Goal: Task Accomplishment & Management: Use online tool/utility

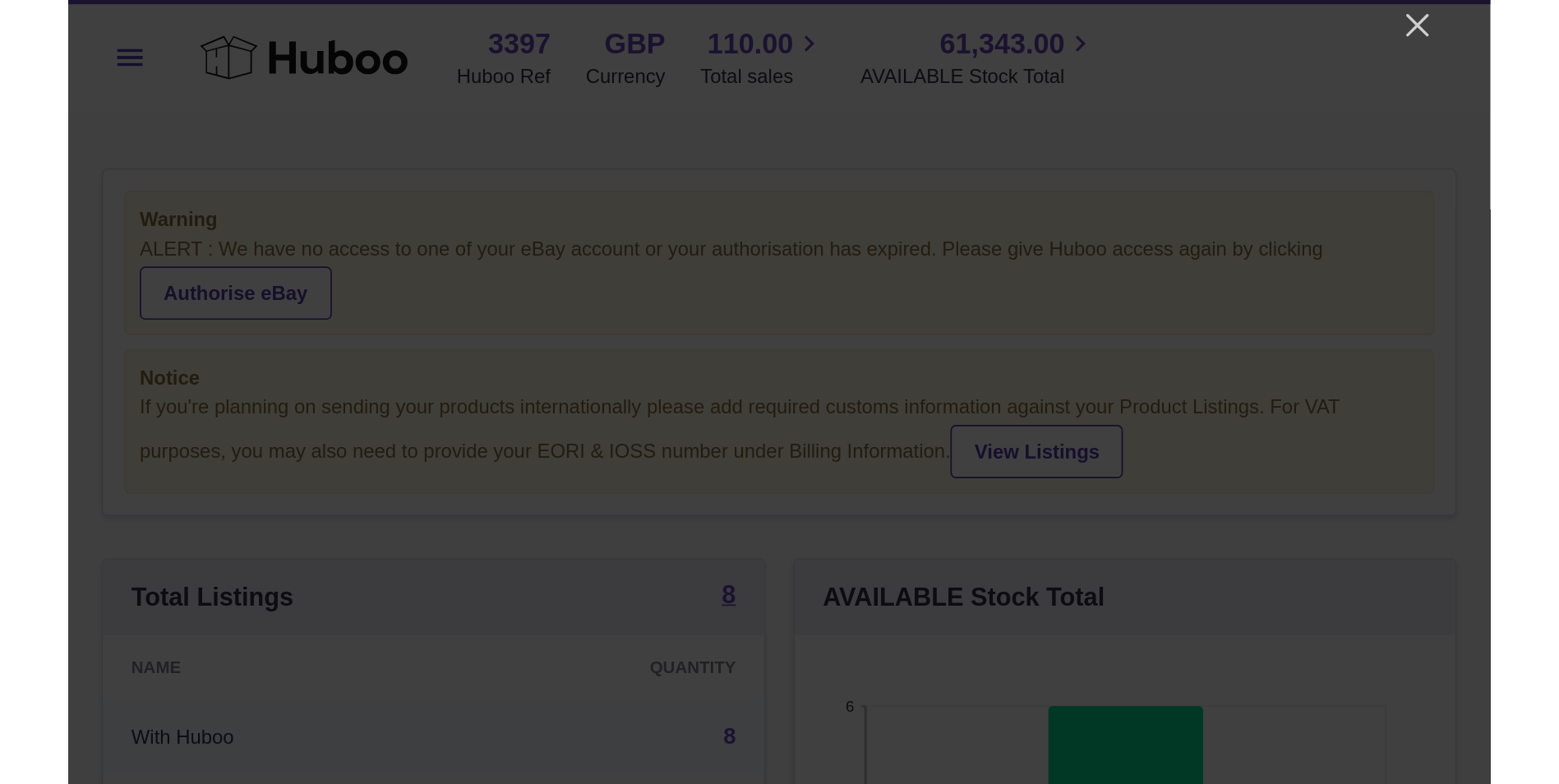
scroll to position [257, 411]
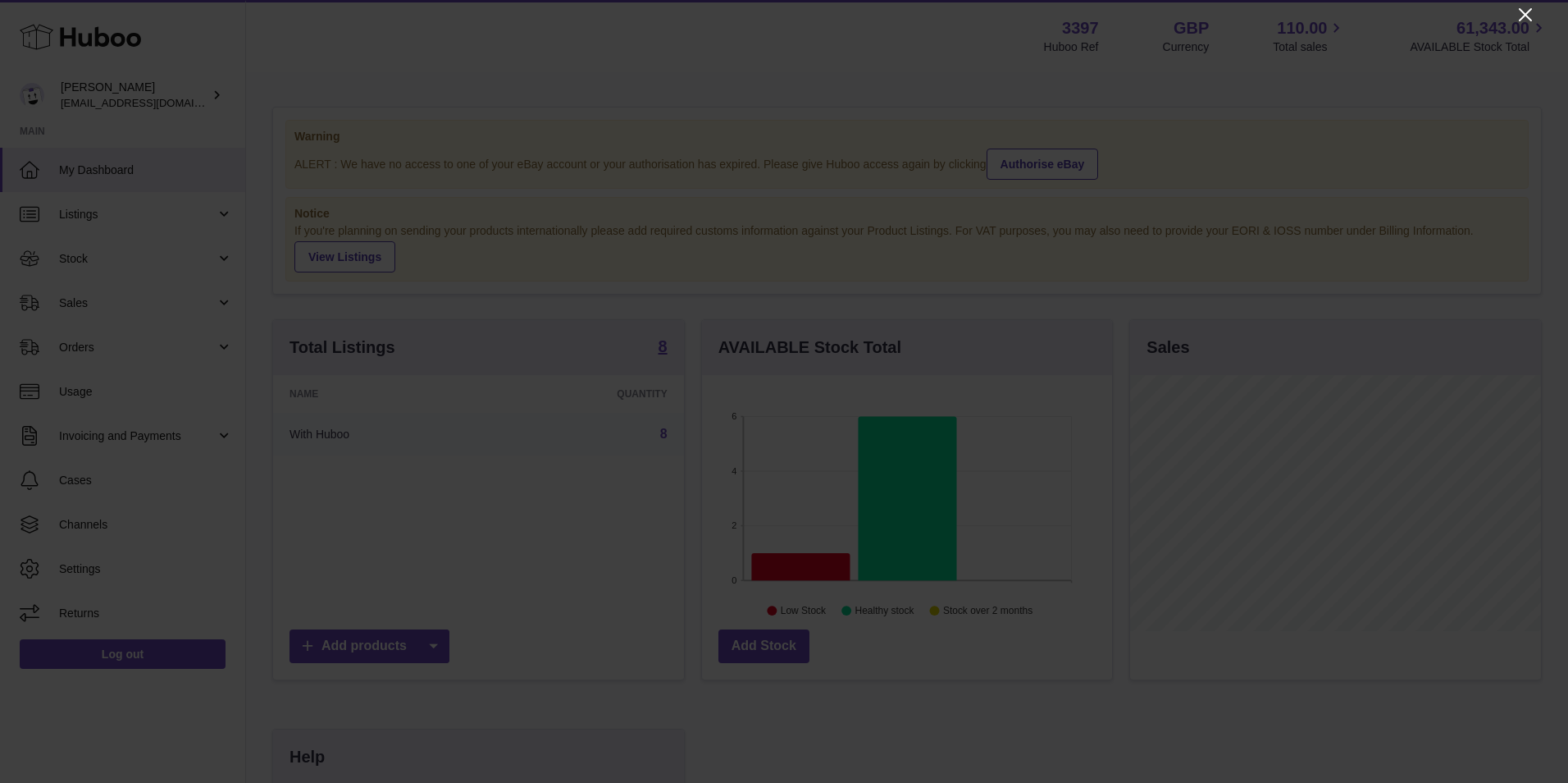
click at [1524, 10] on icon "Close" at bounding box center [1525, 14] width 19 height 19
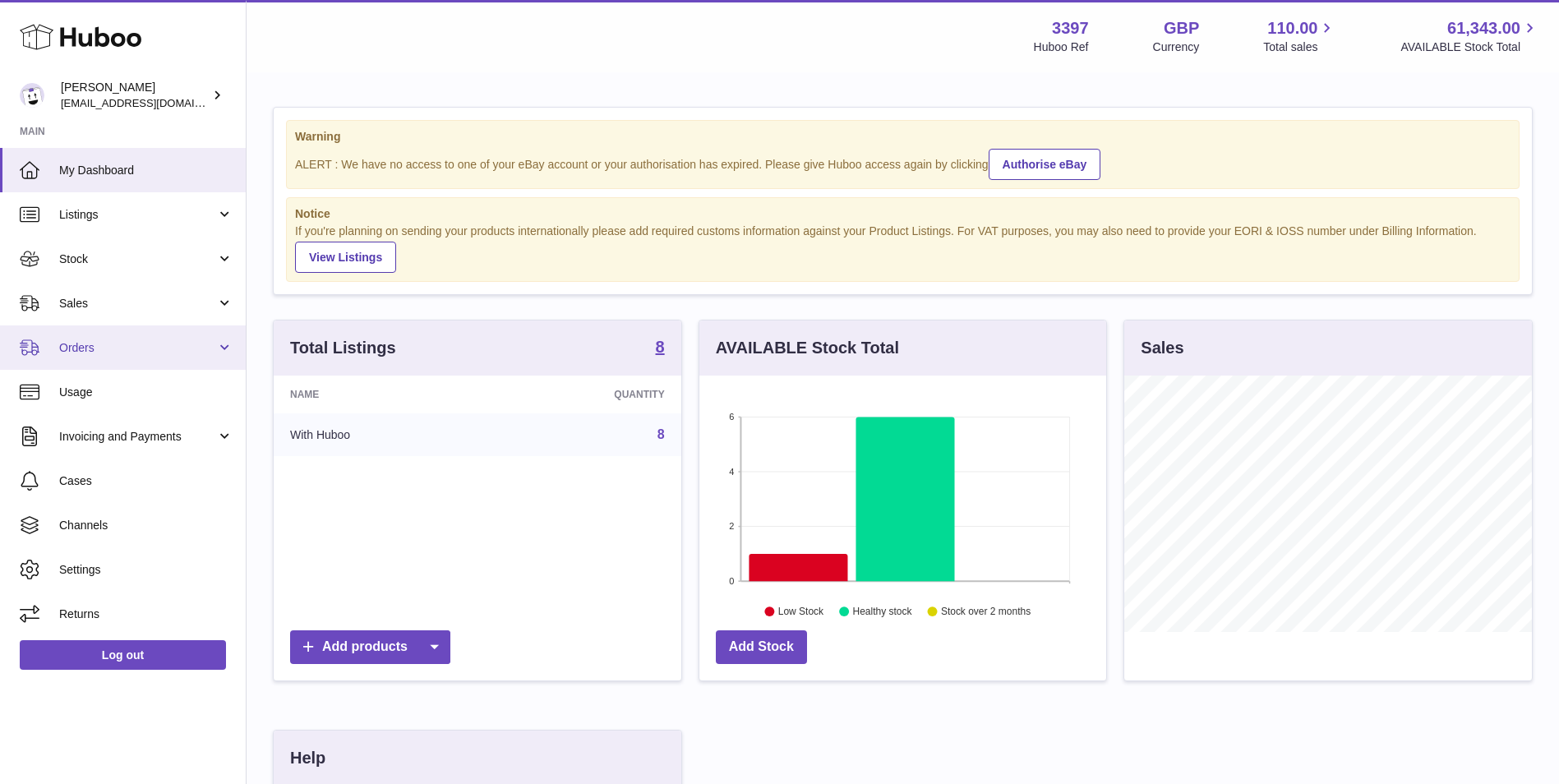
click at [81, 346] on span "Orders" at bounding box center [138, 348] width 157 height 15
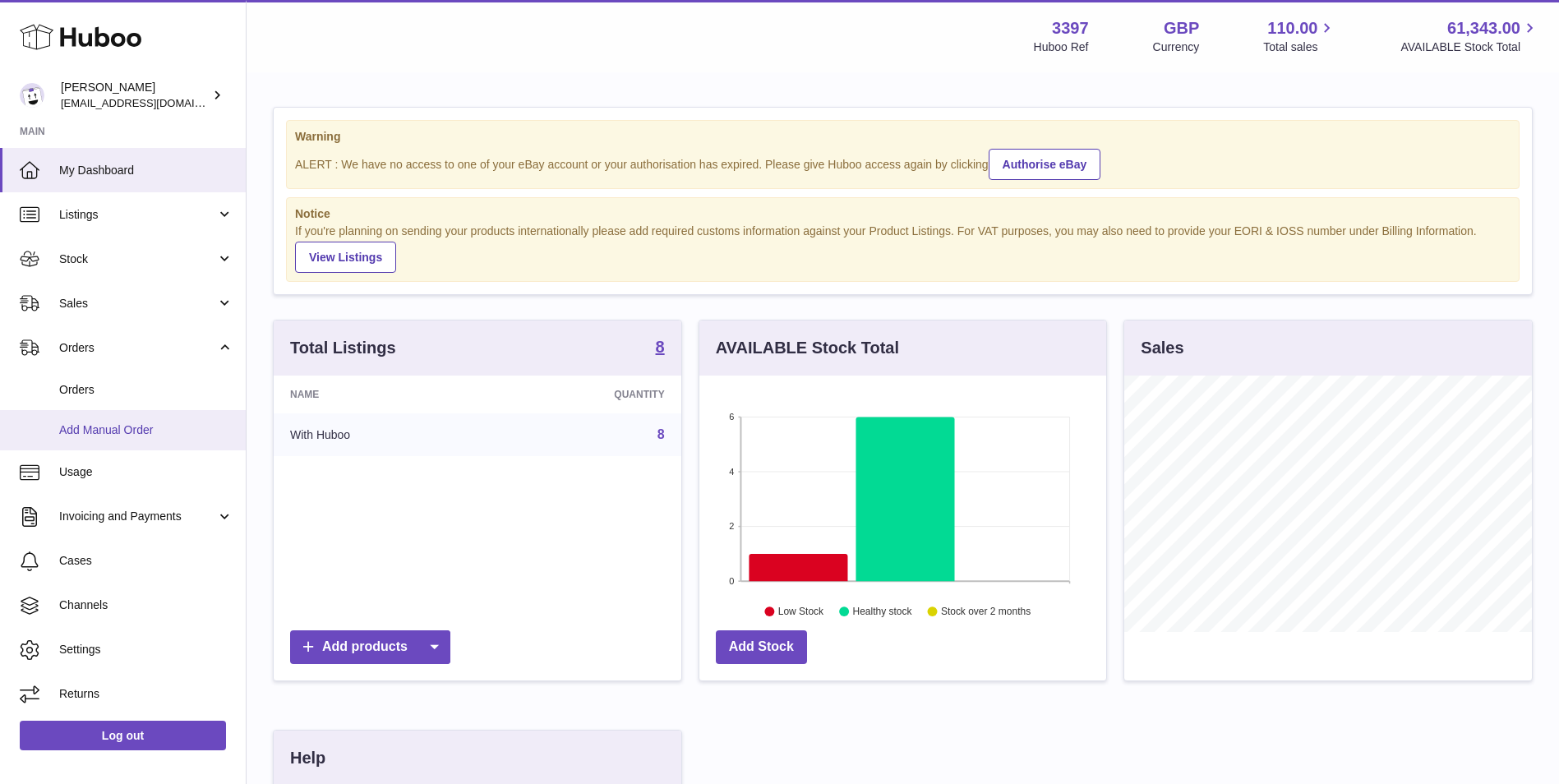
click at [95, 429] on span "Add Manual Order" at bounding box center [146, 430] width 174 height 15
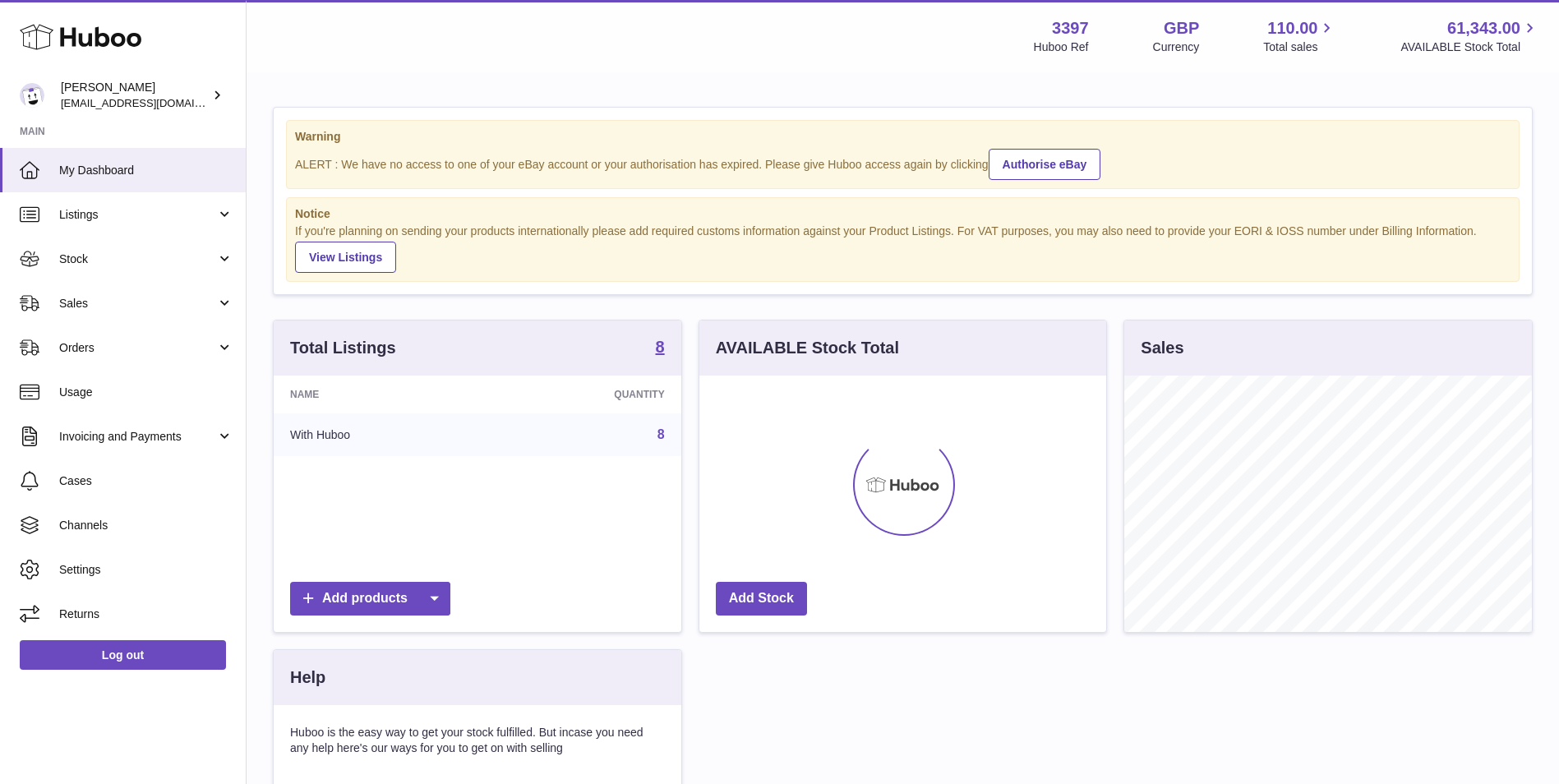
scroll to position [257, 407]
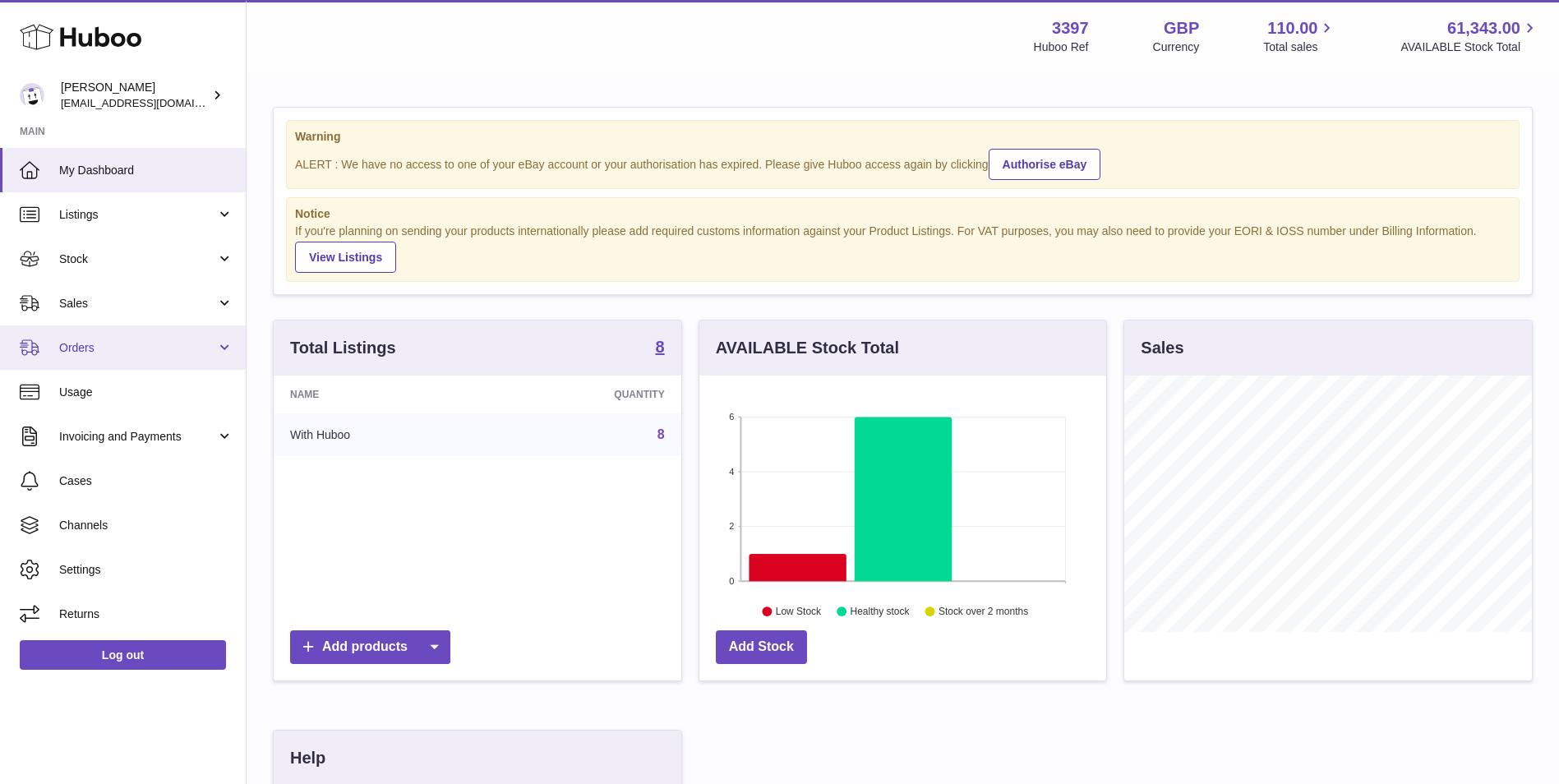
click at [92, 353] on span "Orders" at bounding box center [138, 348] width 157 height 15
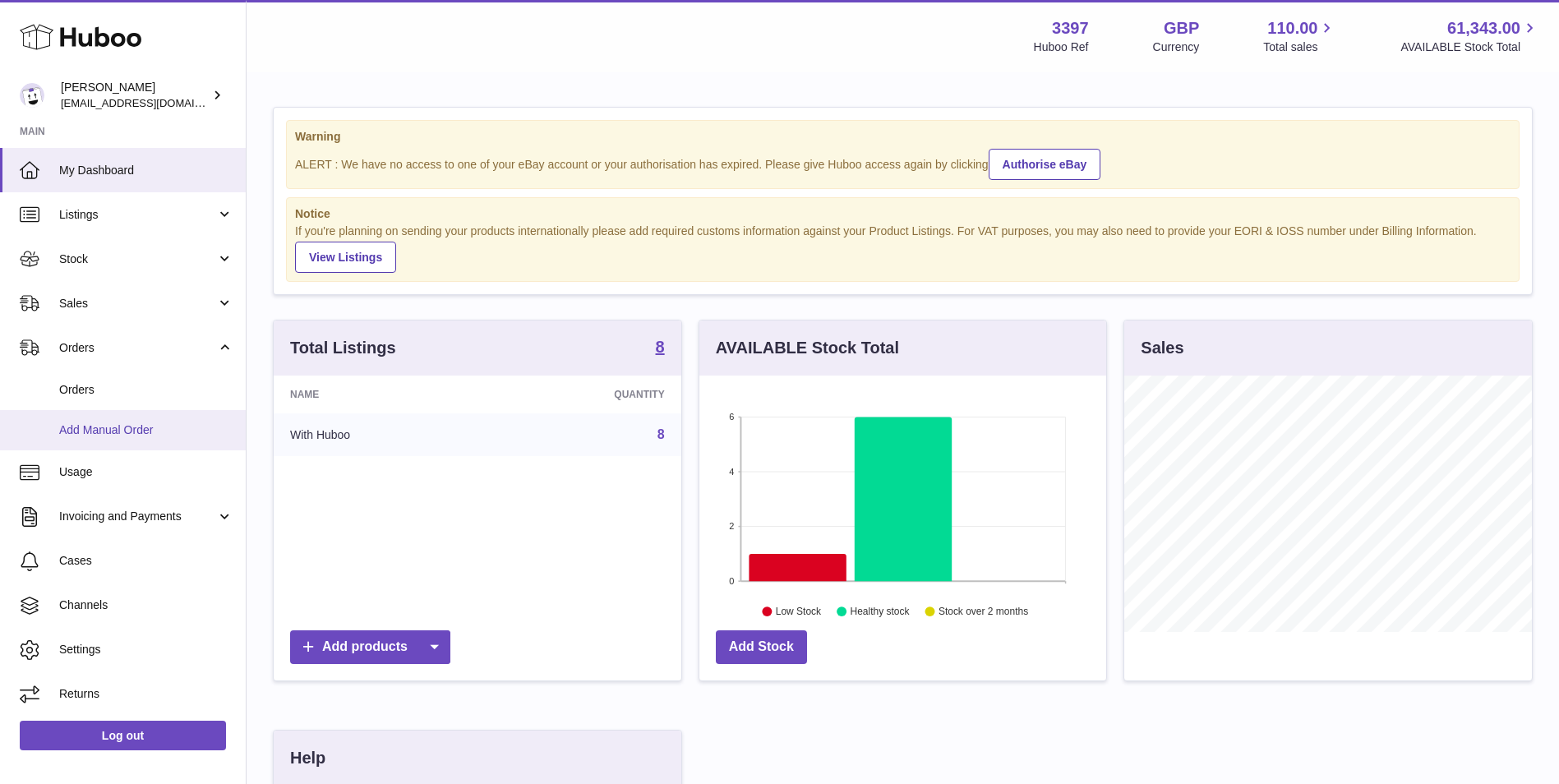
click at [93, 432] on span "Add Manual Order" at bounding box center [146, 430] width 174 height 15
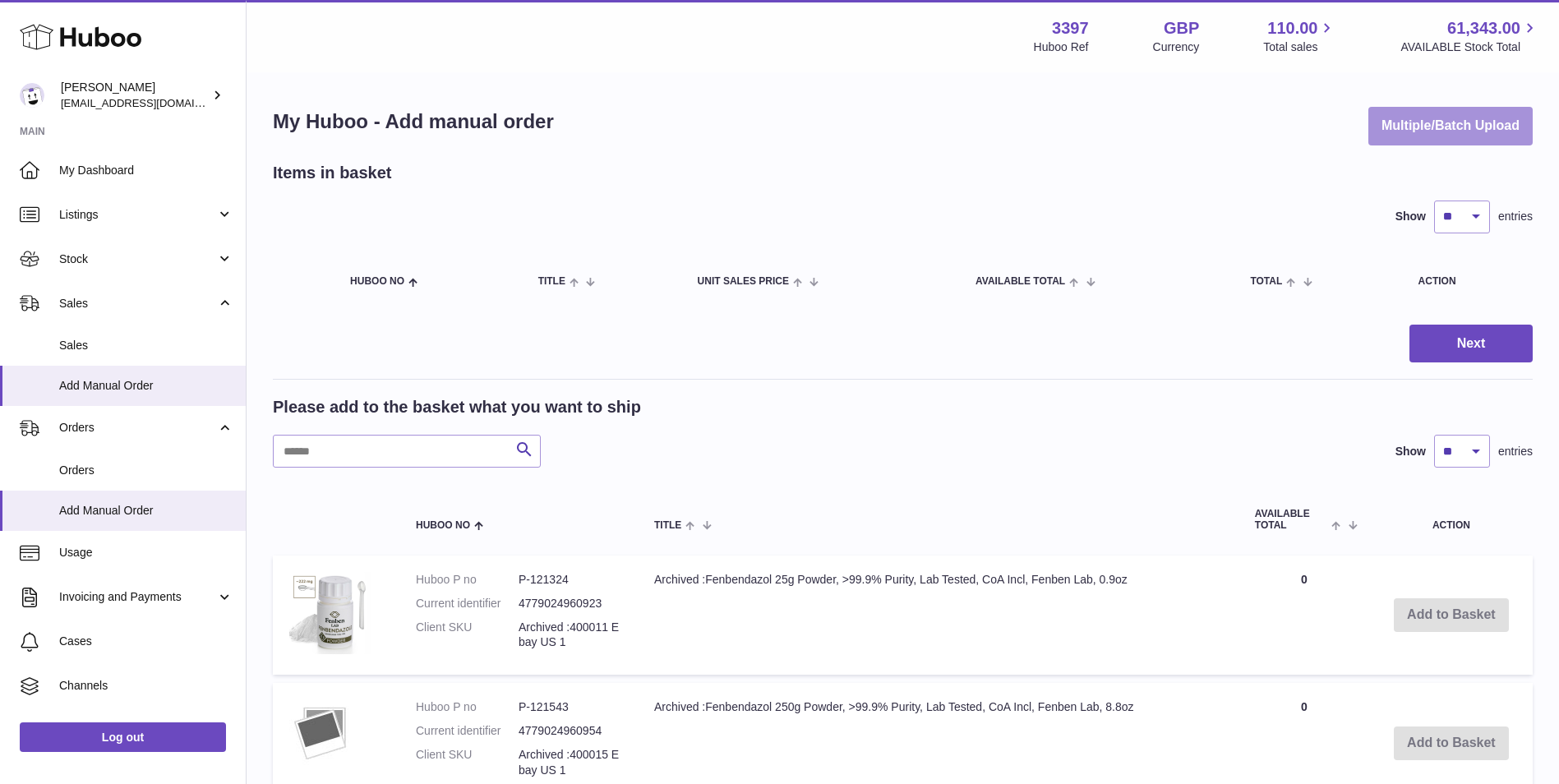
click at [1397, 125] on button "Multiple/Batch Upload" at bounding box center [1450, 127] width 165 height 39
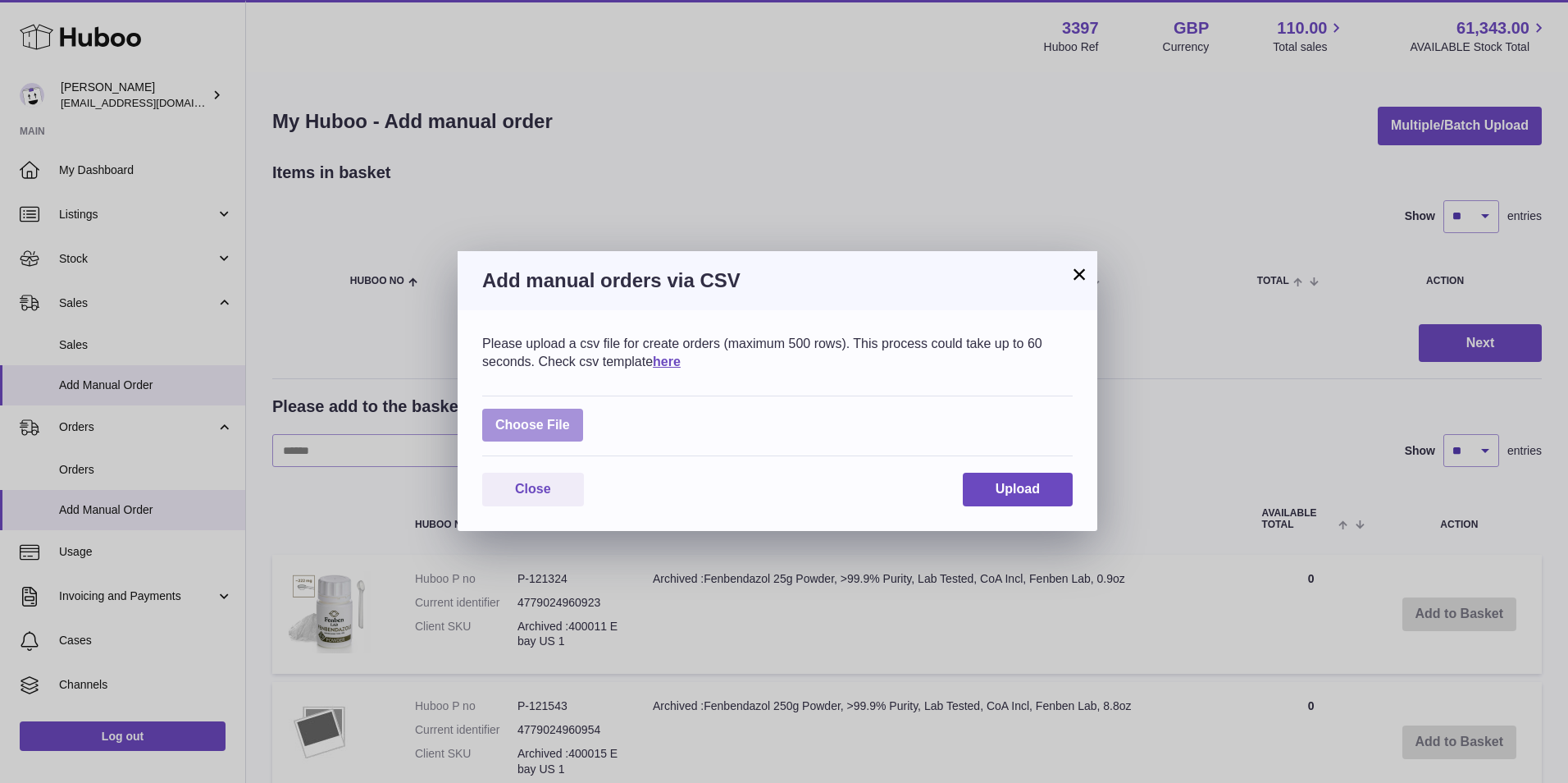
click at [523, 432] on label at bounding box center [532, 426] width 101 height 34
click at [570, 417] on input "file" at bounding box center [570, 417] width 1 height 1
type input "**********"
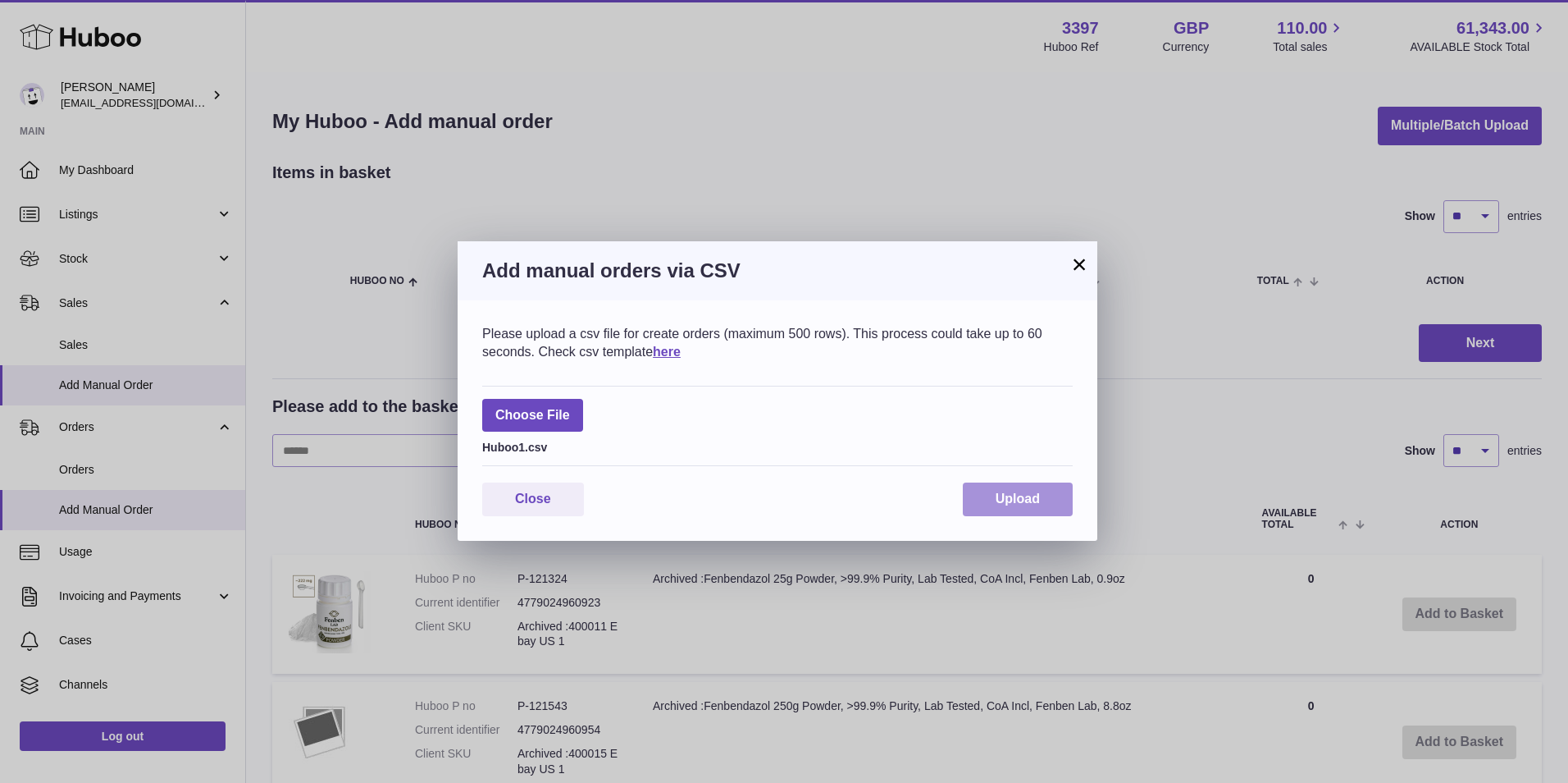
click at [1024, 497] on span "Upload" at bounding box center [1018, 498] width 45 height 14
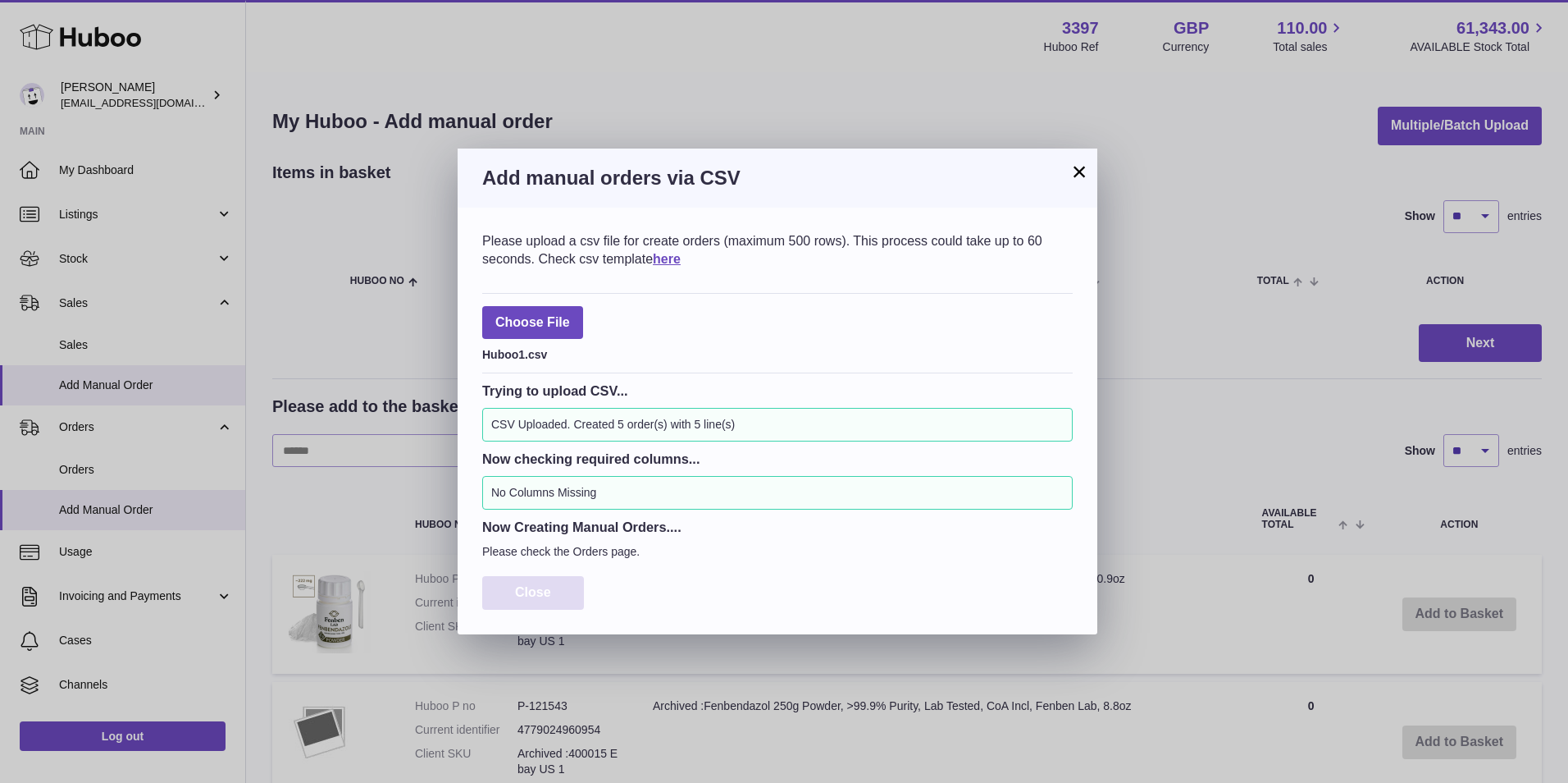
click at [541, 592] on span "Close" at bounding box center [532, 592] width 36 height 14
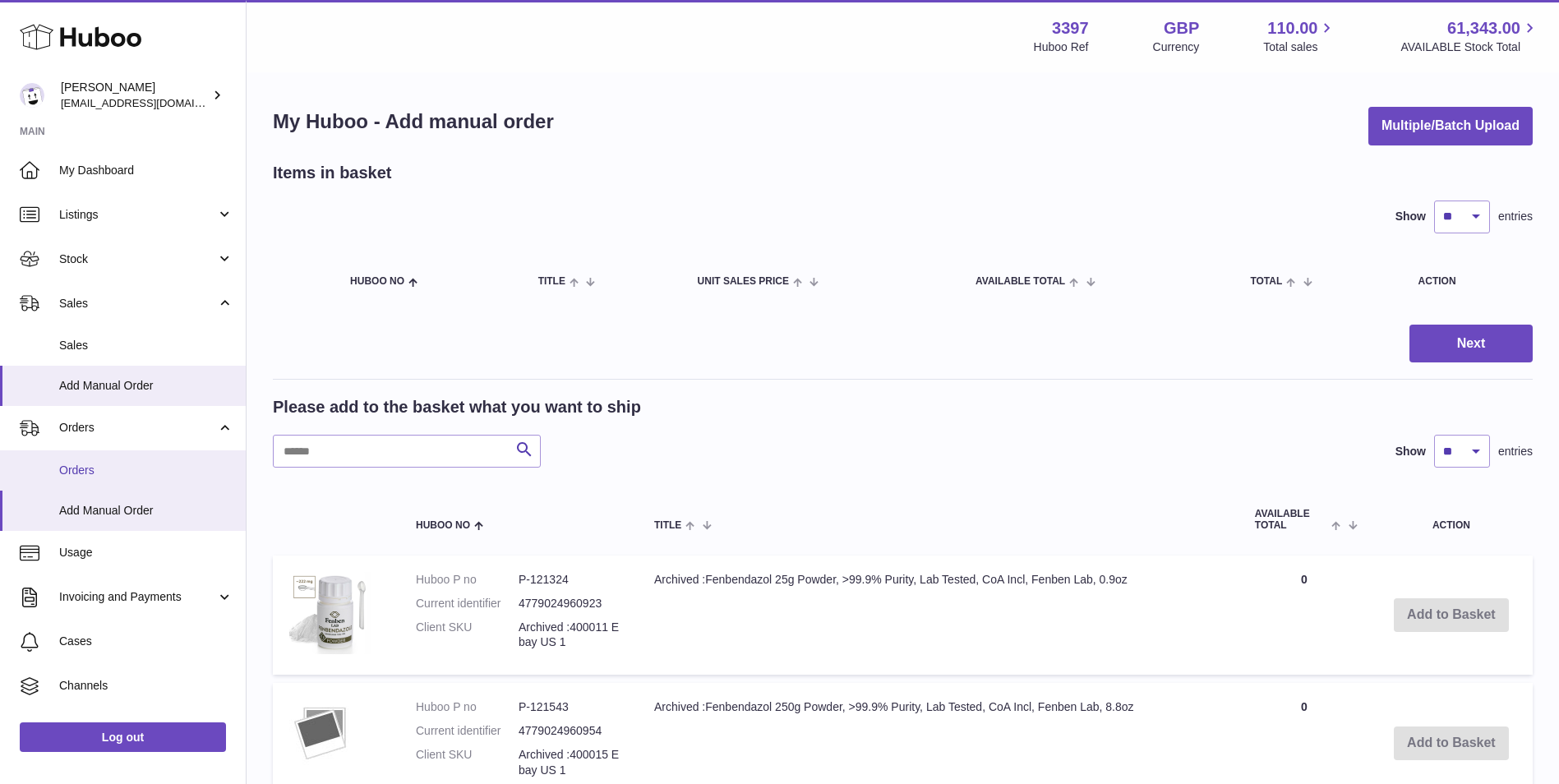
drag, startPoint x: 84, startPoint y: 465, endPoint x: 91, endPoint y: 472, distance: 9.9
click at [84, 465] on span "Orders" at bounding box center [146, 470] width 174 height 15
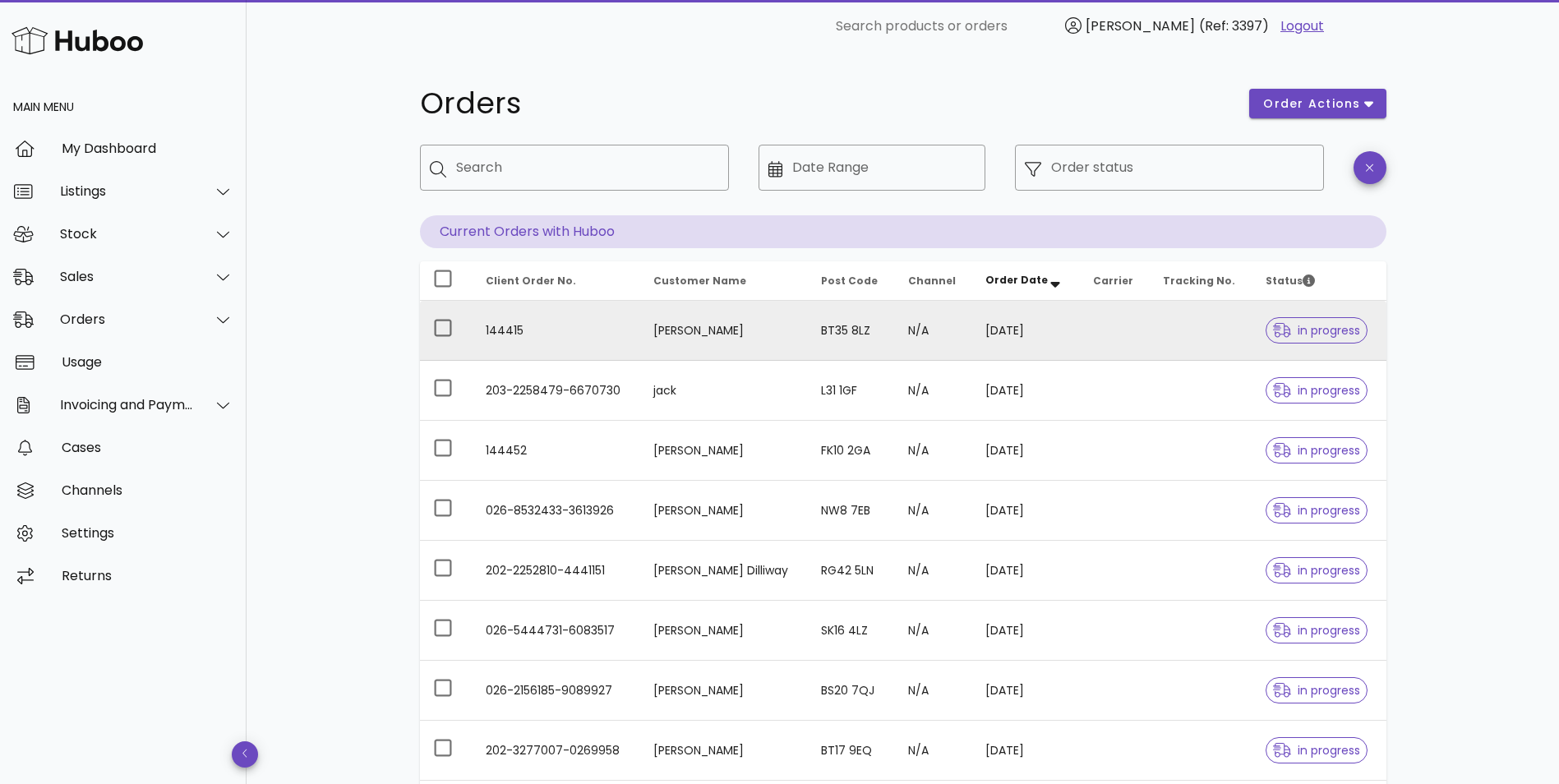
click at [717, 338] on td "Gary Collins" at bounding box center [723, 330] width 168 height 60
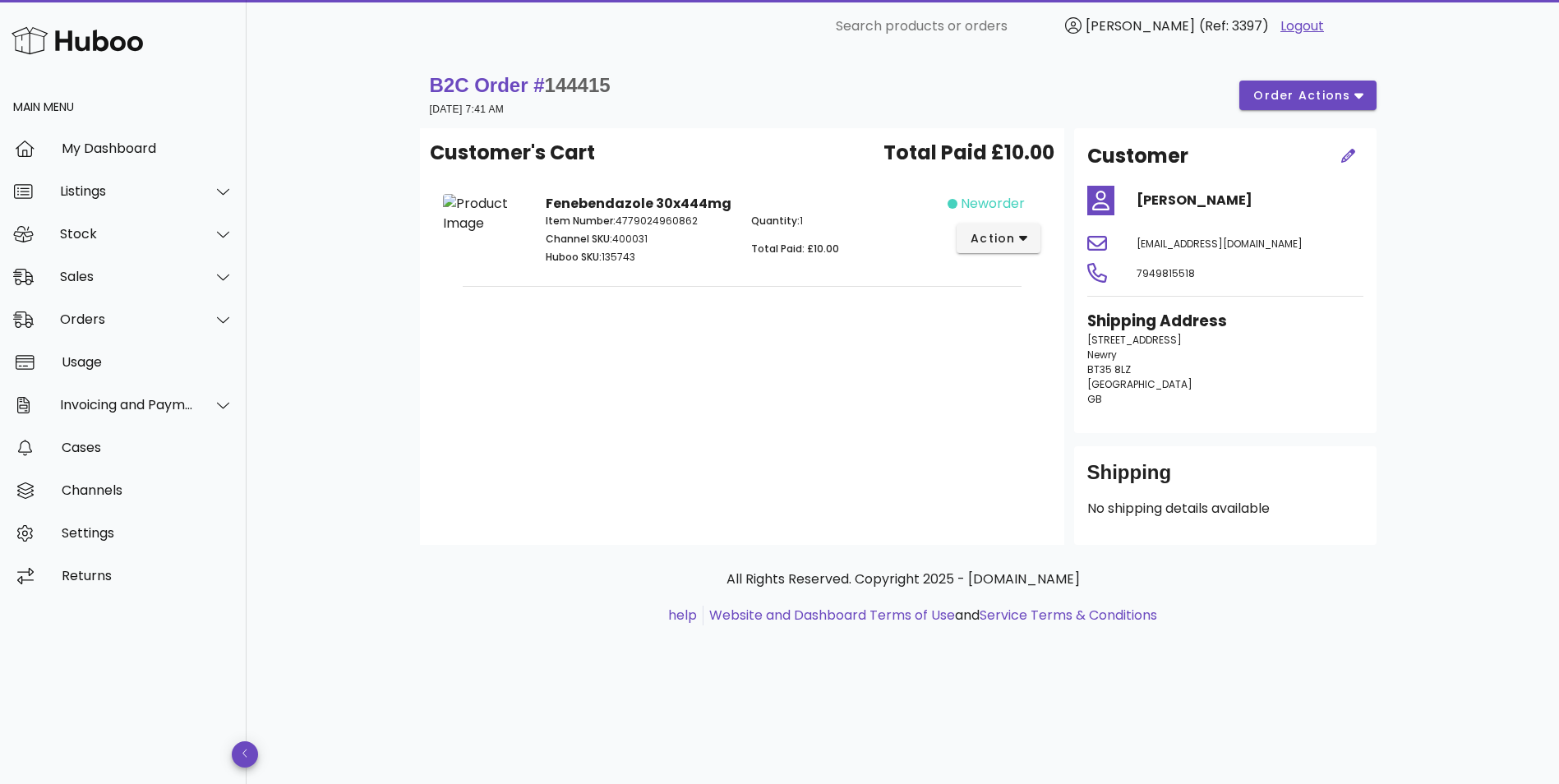
click at [583, 78] on span "144415" at bounding box center [577, 85] width 66 height 22
copy span "144415"
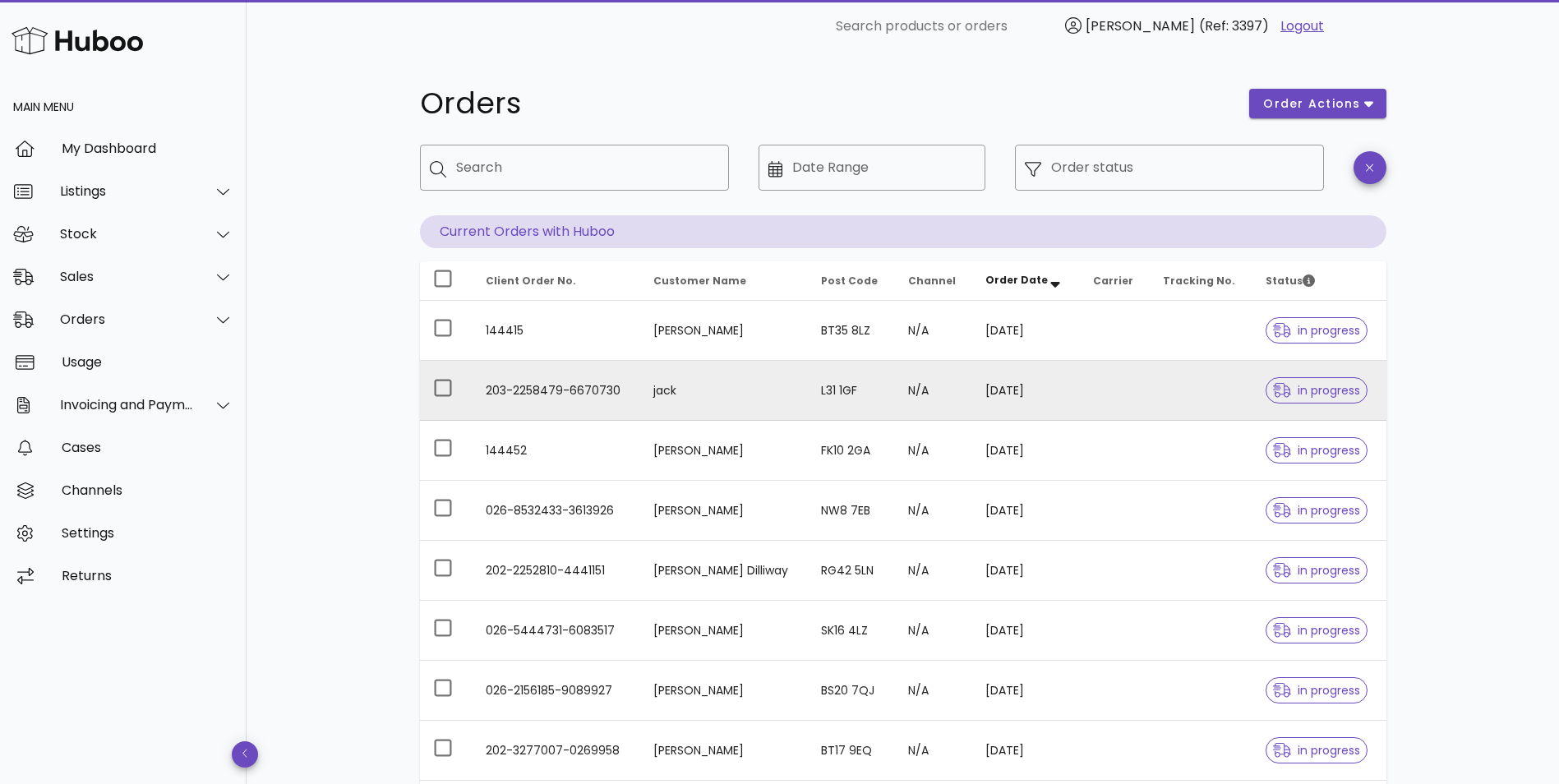
click at [668, 379] on td "jack" at bounding box center [723, 390] width 168 height 60
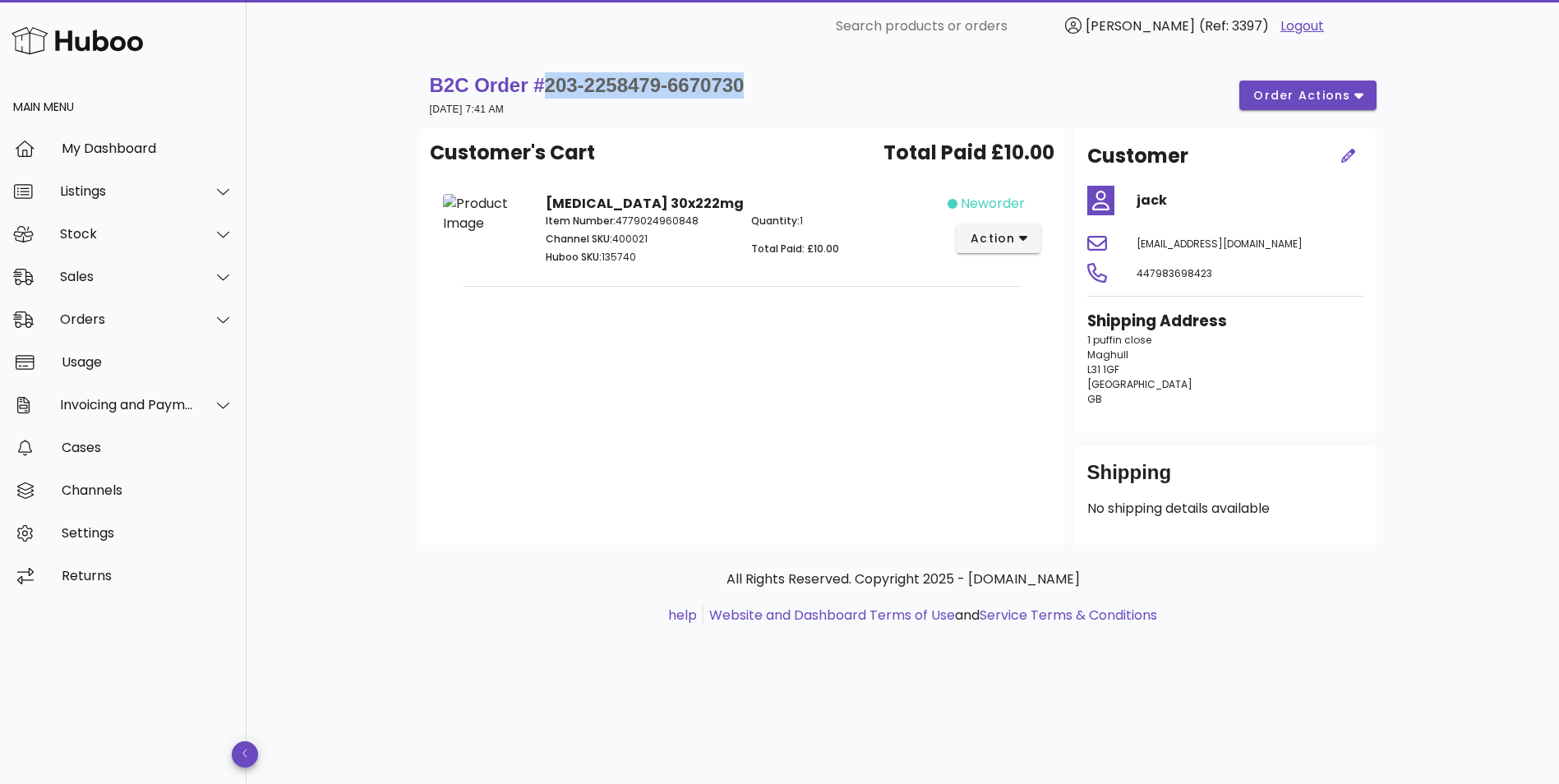
drag, startPoint x: 765, startPoint y: 88, endPoint x: 545, endPoint y: 93, distance: 220.1
click at [545, 93] on div "B2C Order # 203-2258479-6670730 16 September 2025 at 7:41 AM order actions" at bounding box center [902, 95] width 946 height 46
copy span "203-2258479-6670730"
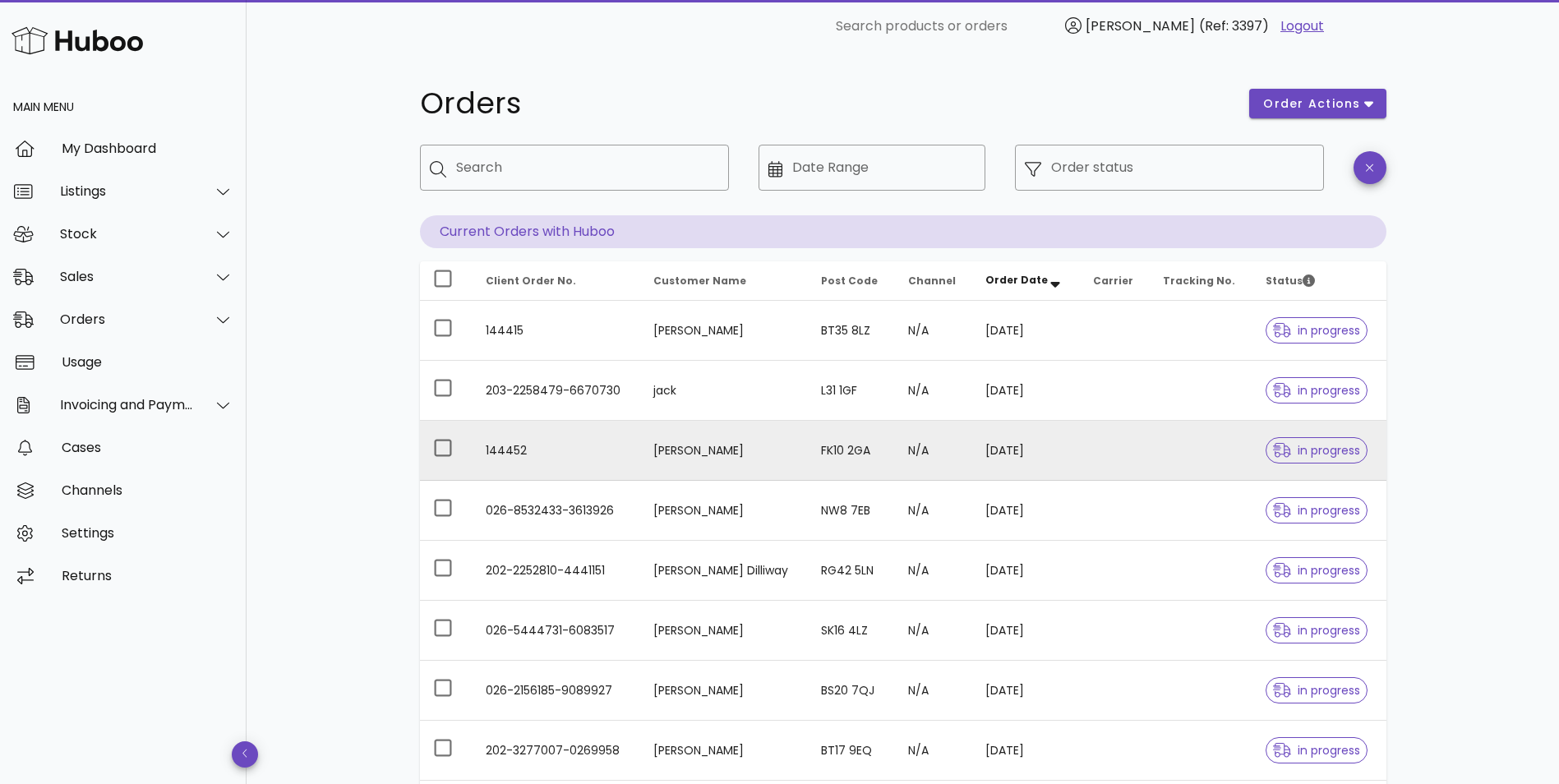
click at [645, 455] on td "Jimmy Allan" at bounding box center [723, 450] width 168 height 60
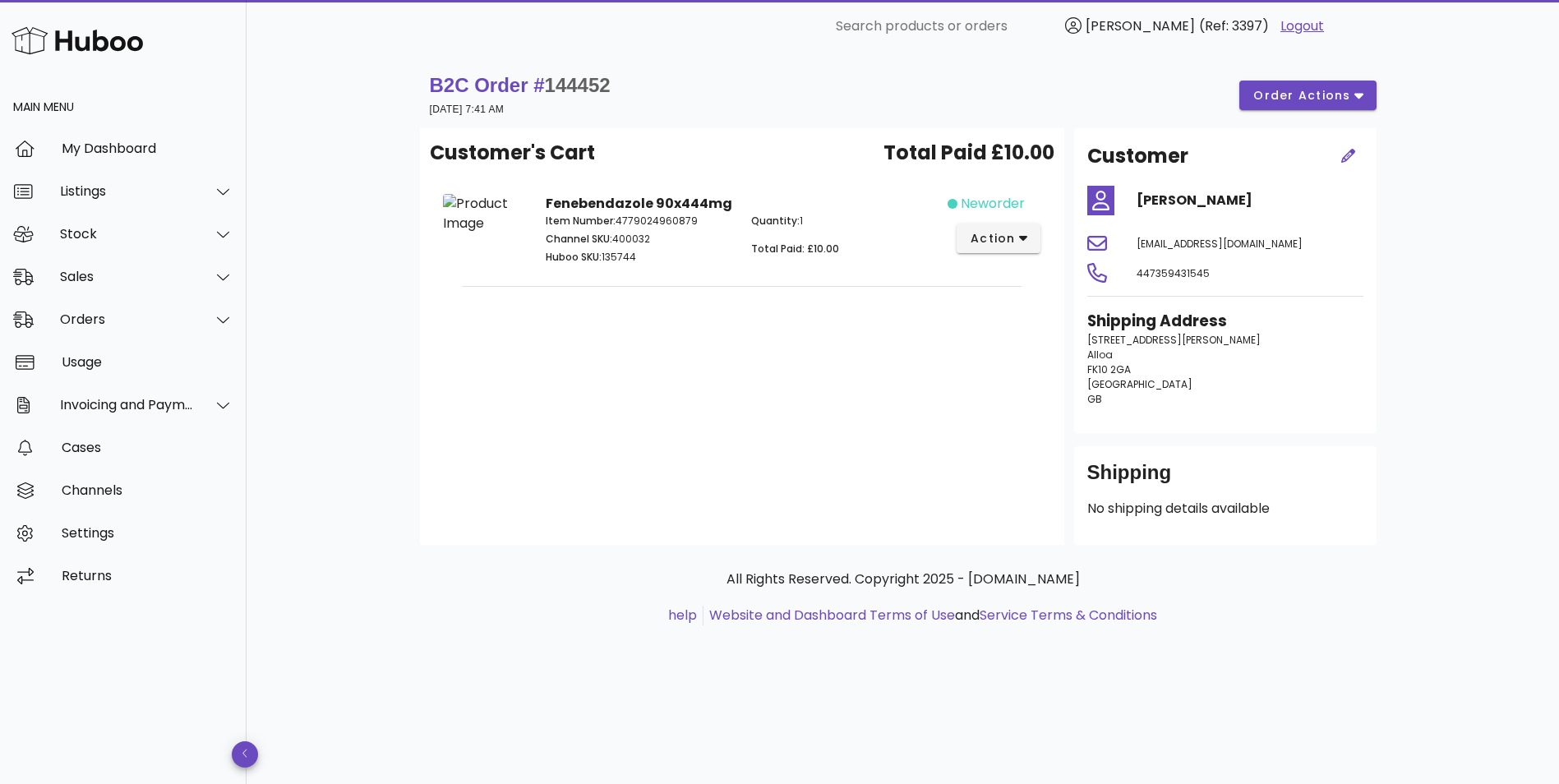
click at [605, 84] on span "144452" at bounding box center [577, 85] width 66 height 22
click at [589, 78] on span "144452" at bounding box center [577, 85] width 66 height 22
copy span "144452"
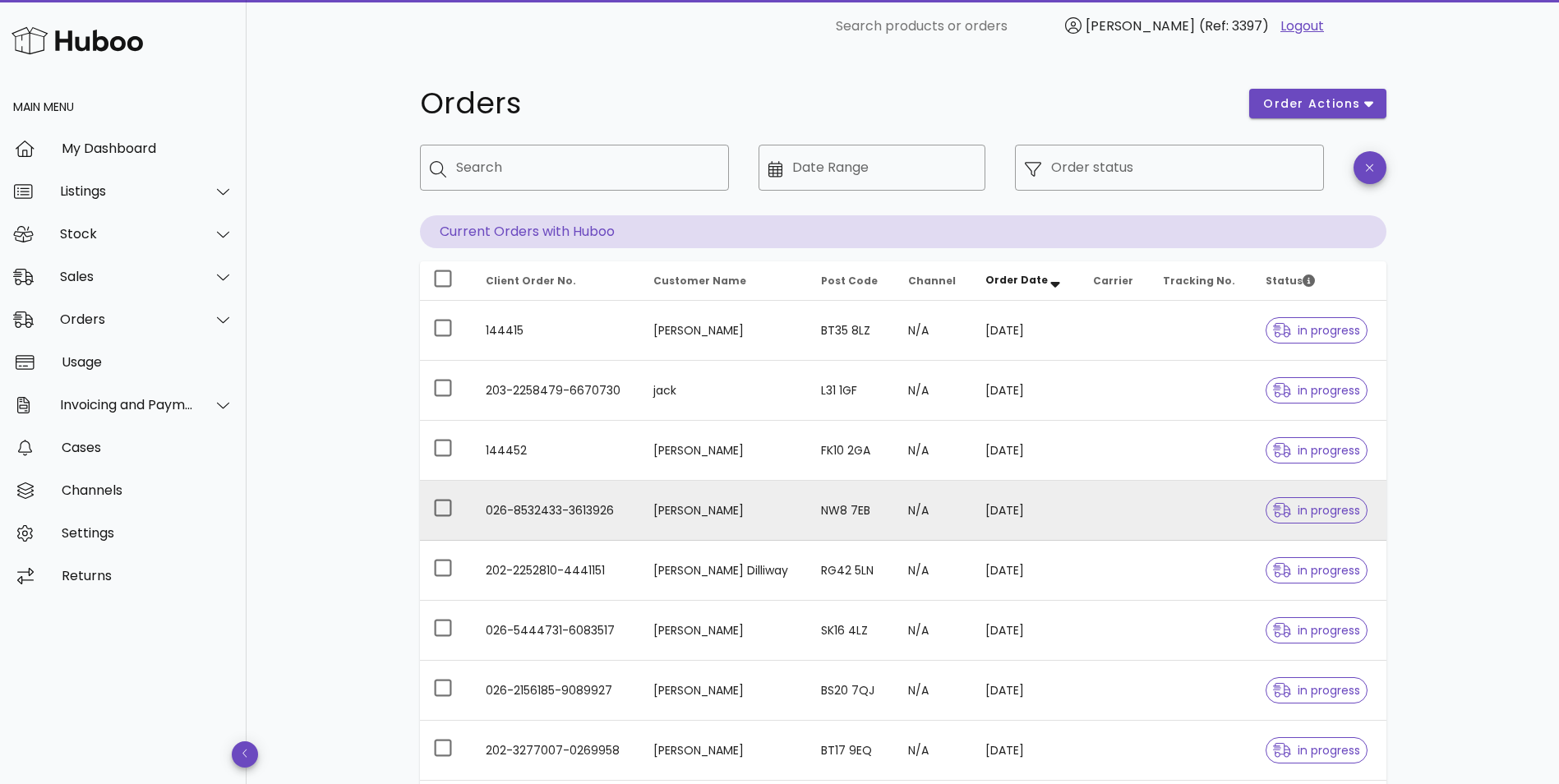
click at [657, 511] on td "Milan Zielinski" at bounding box center [723, 510] width 168 height 60
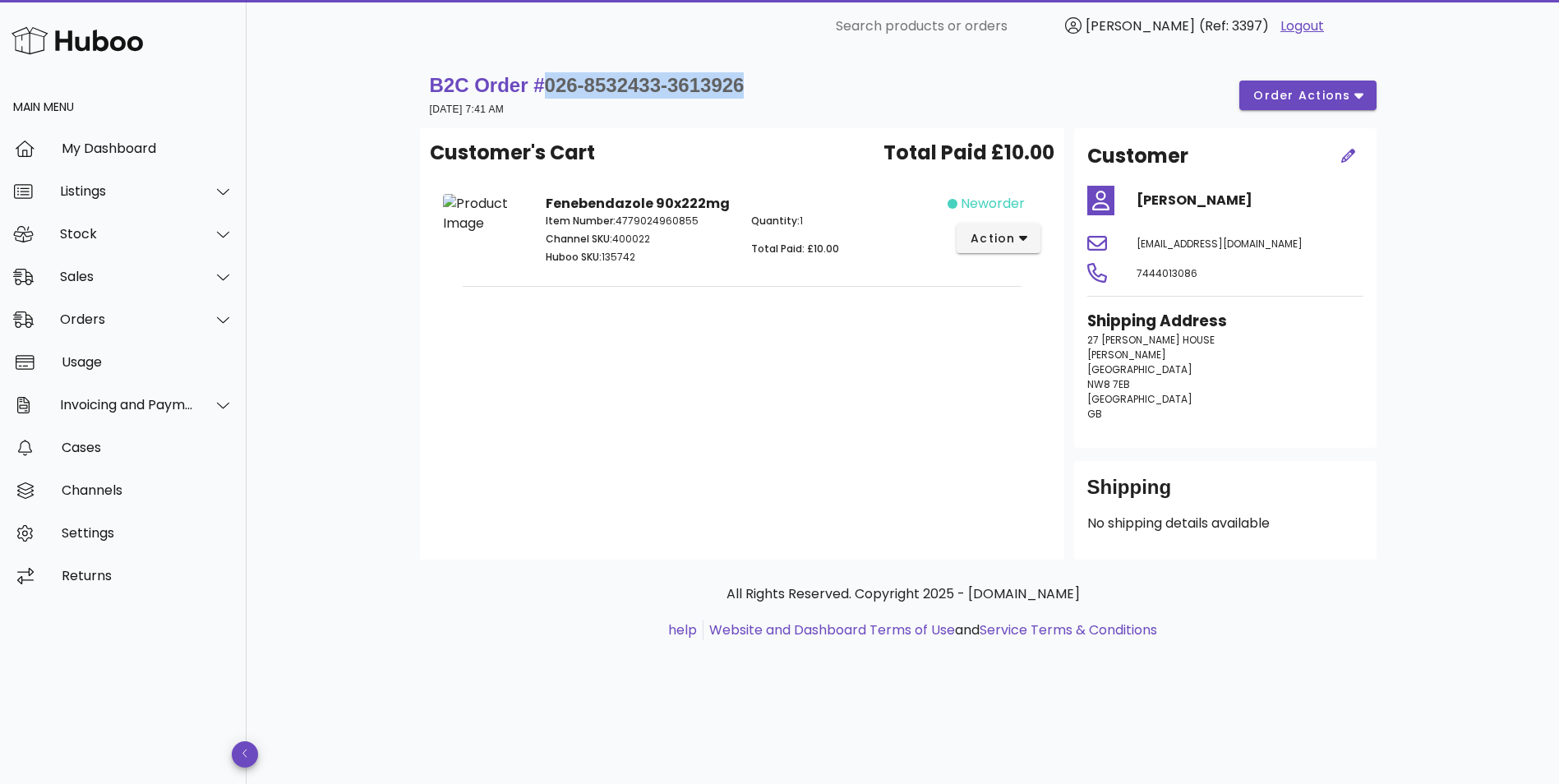
drag, startPoint x: 753, startPoint y: 89, endPoint x: 544, endPoint y: 89, distance: 209.0
click at [544, 89] on div "B2C Order # 026-8532433-3613926 16 September 2025 at 7:41 AM order actions" at bounding box center [902, 95] width 946 height 46
copy span "026-8532433-3613926"
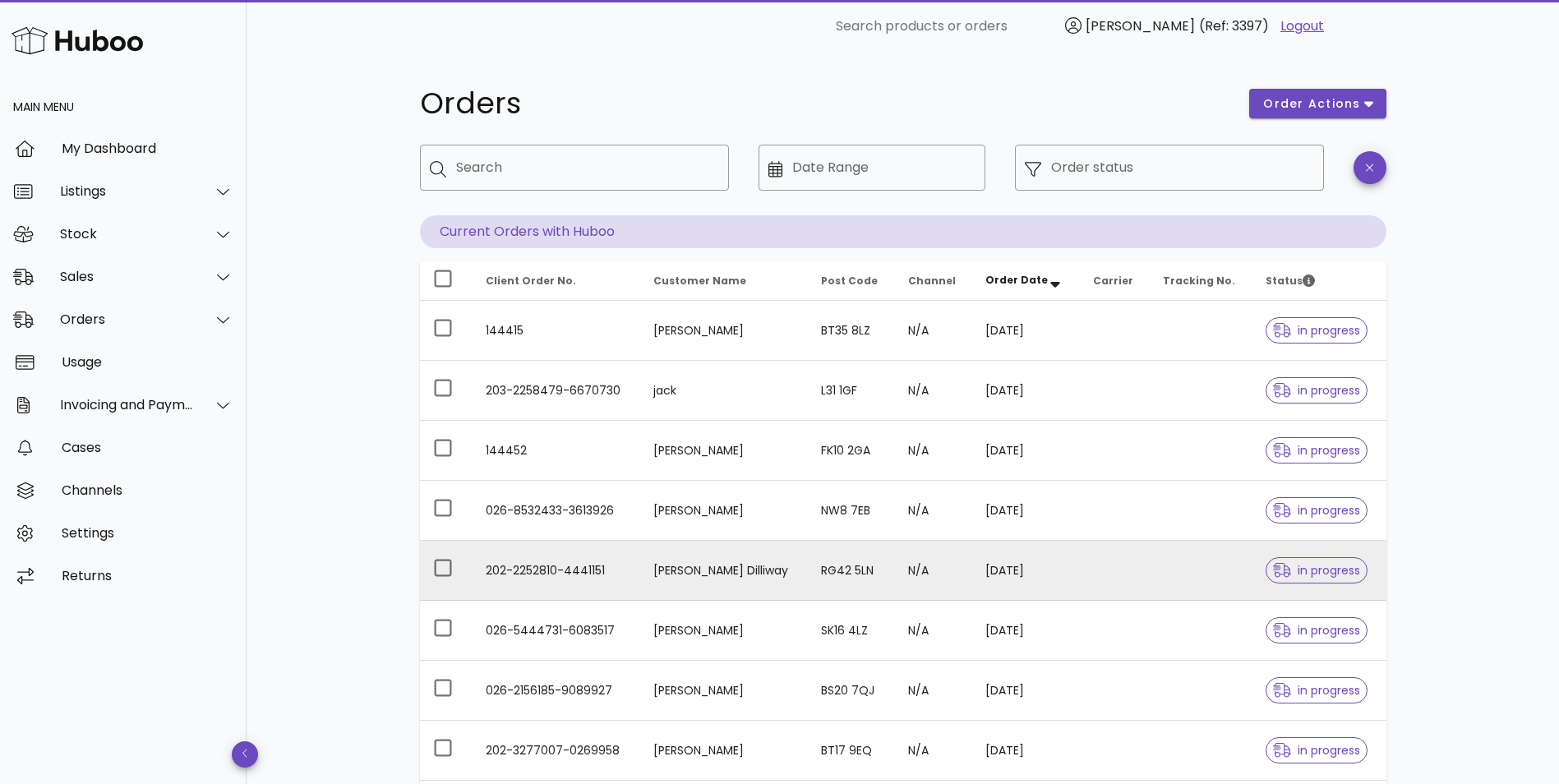
click at [724, 565] on td "Mr Craig J. Dilliway" at bounding box center [723, 570] width 168 height 60
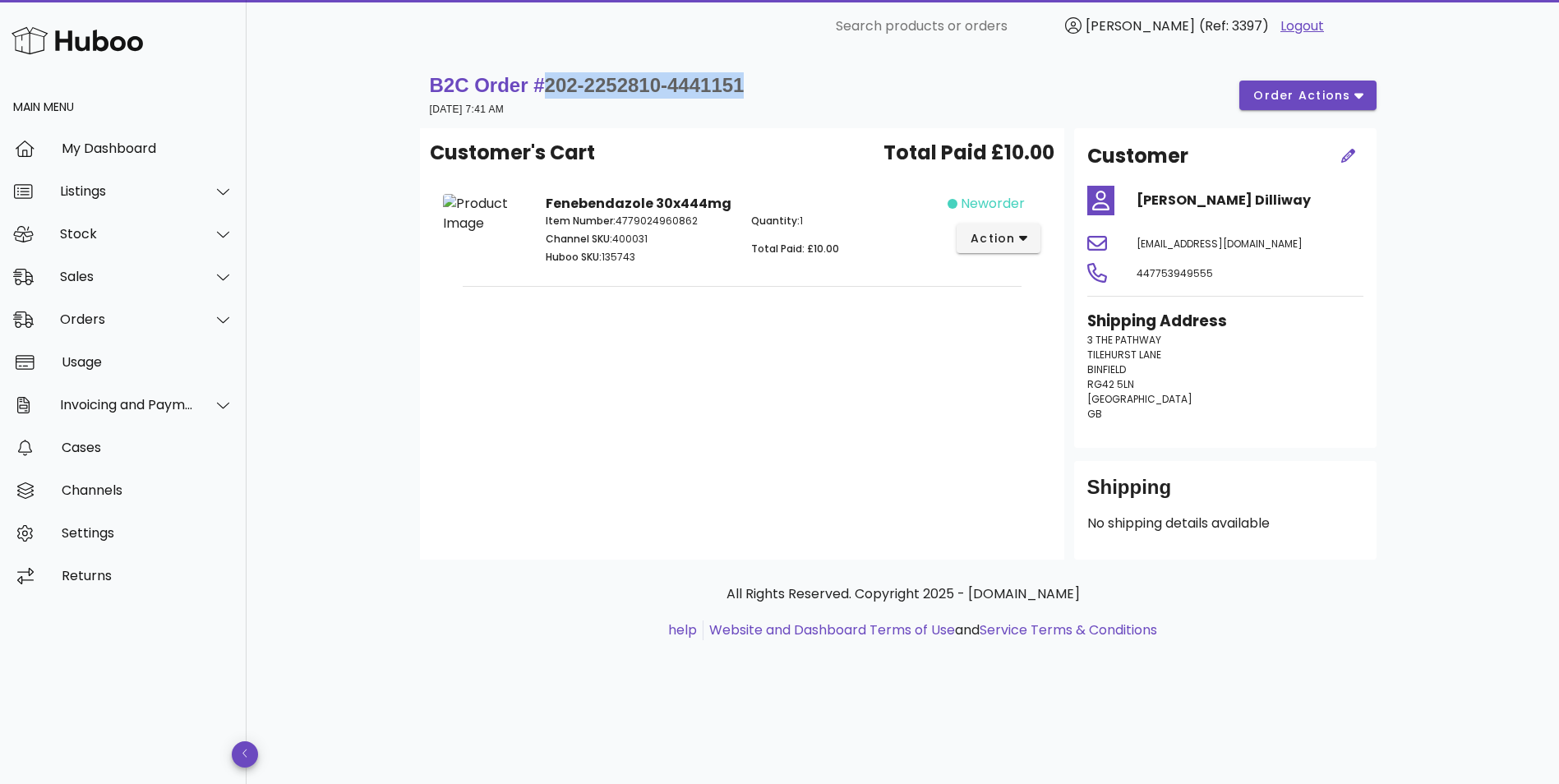
drag, startPoint x: 755, startPoint y: 84, endPoint x: 539, endPoint y: 76, distance: 216.1
click at [539, 76] on div "B2C Order # 202-2252810-4441151 16 September 2025 at 7:41 AM order actions" at bounding box center [902, 95] width 946 height 46
copy strong "202-2252810-4441151"
